Goal: Task Accomplishment & Management: Complete application form

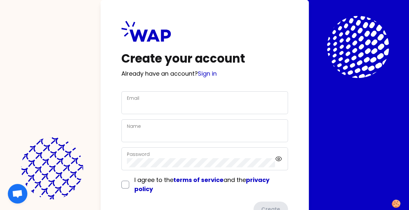
click at [167, 99] on div "Email" at bounding box center [205, 102] width 156 height 17
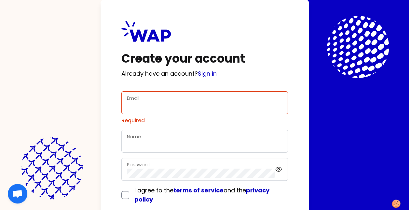
click at [167, 99] on div "Email" at bounding box center [205, 102] width 156 height 17
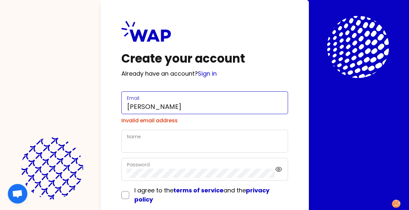
type input "[PERSON_NAME][EMAIL_ADDRESS][DOMAIN_NAME]"
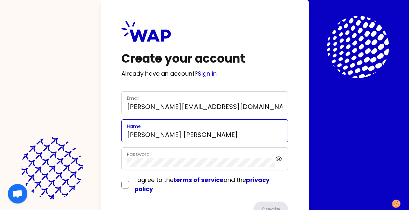
drag, startPoint x: 149, startPoint y: 135, endPoint x: 235, endPoint y: 129, distance: 86.2
click at [235, 129] on div "Name [PERSON_NAME] [PERSON_NAME]" at bounding box center [205, 130] width 156 height 17
type input "[PERSON_NAME]"
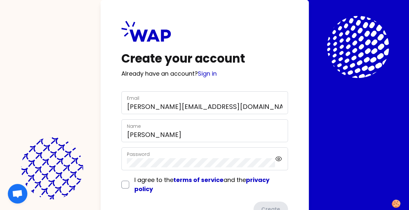
click at [104, 98] on div "Create your account Already have an account? Sign in Email [PERSON_NAME][EMAIL_…" at bounding box center [205, 119] width 208 height 238
click at [127, 186] on input "checkbox" at bounding box center [125, 184] width 8 height 8
checkbox input "true"
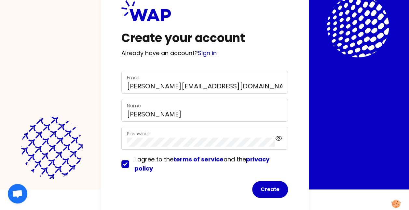
scroll to position [29, 0]
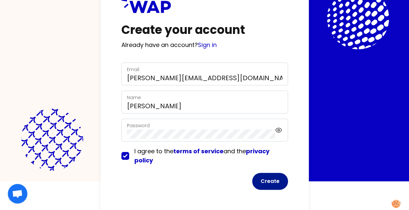
click at [275, 175] on button "Create" at bounding box center [270, 181] width 36 height 17
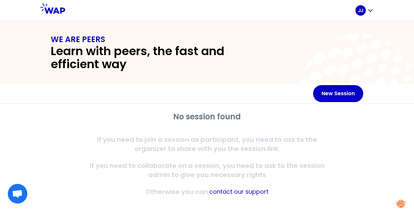
click at [230, 74] on div "WE ARE PEERS Learn with peers, the fast and efficient way" at bounding box center [207, 52] width 414 height 62
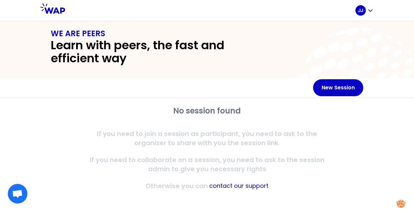
scroll to position [7, 0]
